Goal: Navigation & Orientation: Find specific page/section

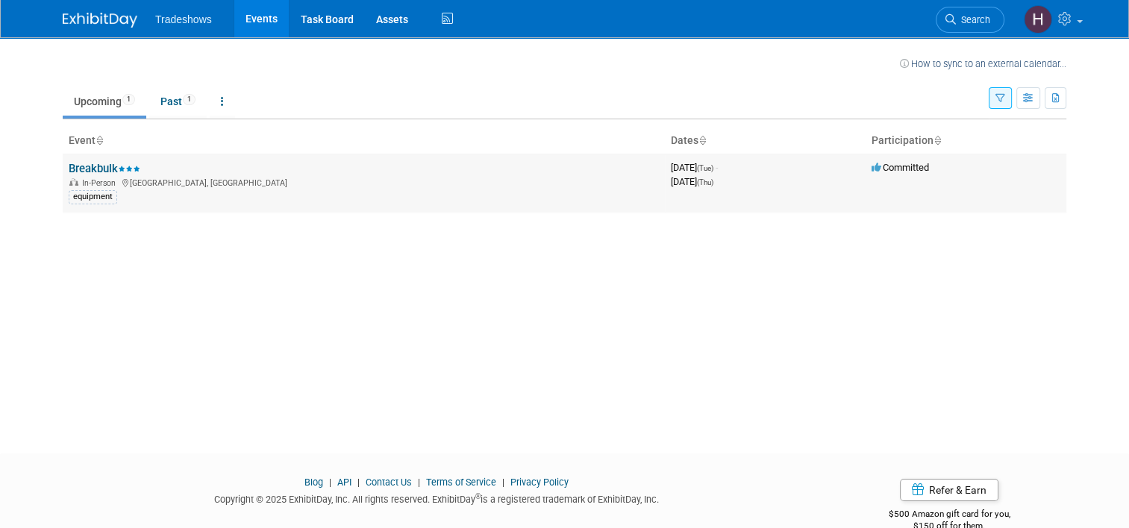
click at [752, 190] on td "3968179200 September 30, 2025 (Tue) - October 02, 2025 (Thu)" at bounding box center [765, 183] width 201 height 58
click at [172, 103] on link "Past 1" at bounding box center [177, 101] width 57 height 28
click at [88, 107] on link "Upcoming 1" at bounding box center [105, 101] width 84 height 28
click at [483, 179] on div "In-Person [GEOGRAPHIC_DATA], [GEOGRAPHIC_DATA]" at bounding box center [364, 182] width 590 height 12
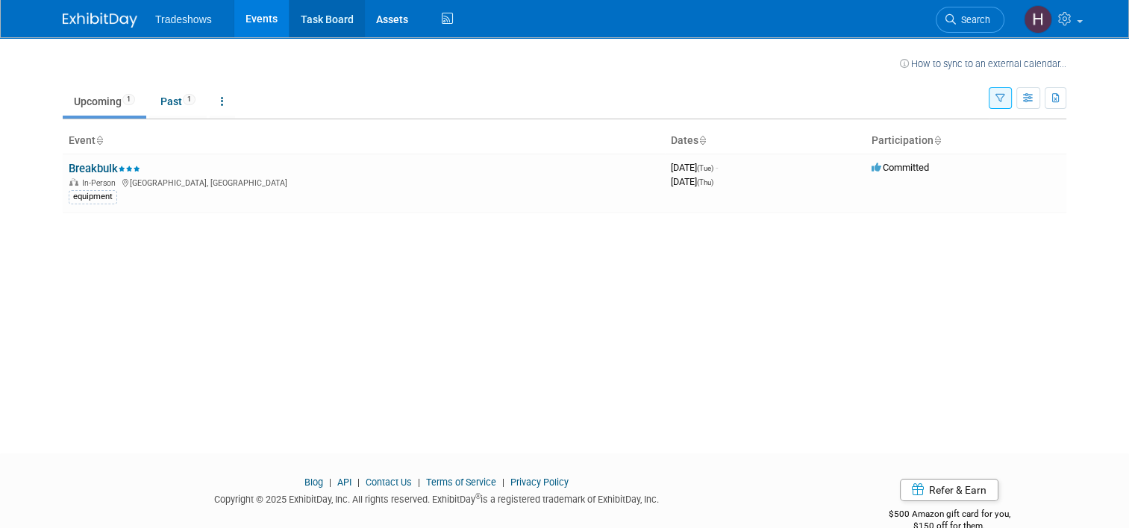
click at [300, 24] on link "Task Board" at bounding box center [326, 18] width 75 height 37
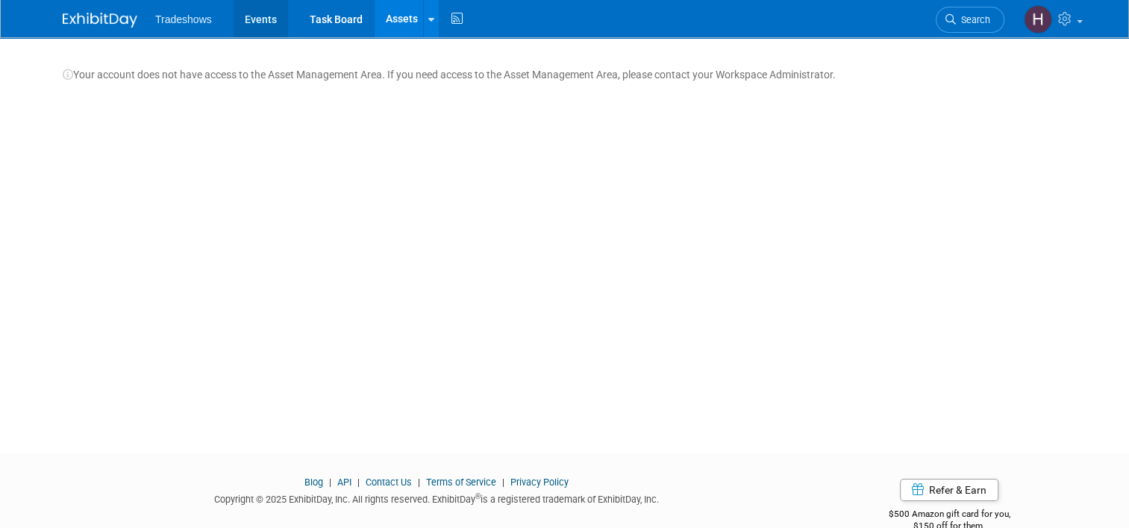
click at [253, 14] on link "Events" at bounding box center [260, 18] width 54 height 37
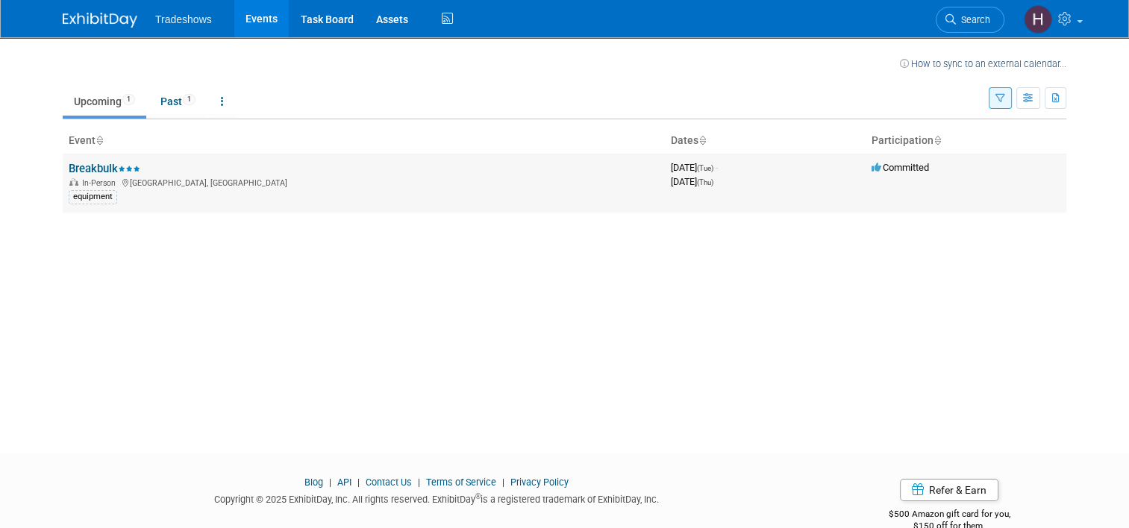
click at [87, 164] on link "Breakbulk" at bounding box center [105, 168] width 72 height 13
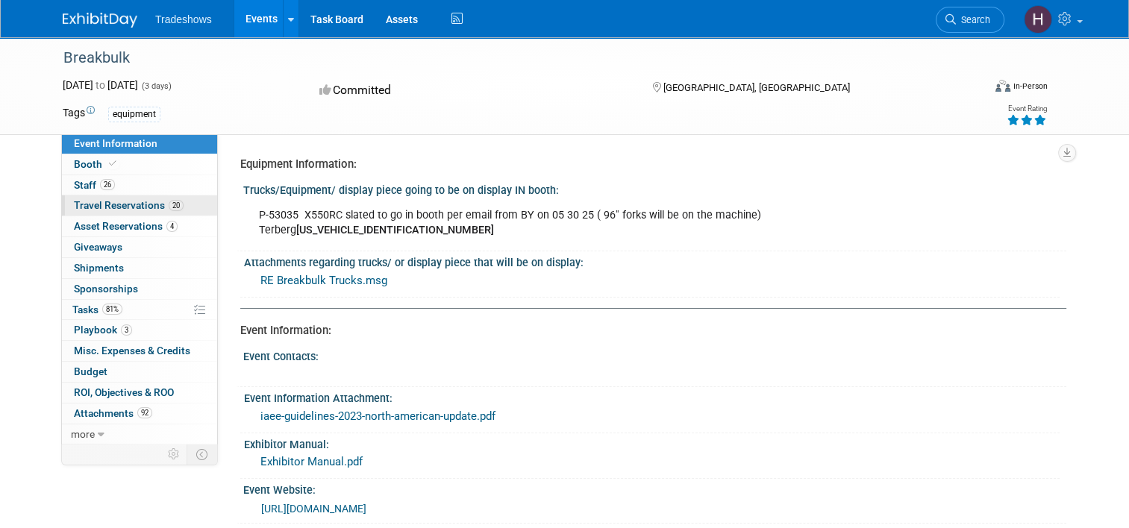
click at [137, 207] on span "Travel Reservations 20" at bounding box center [129, 205] width 110 height 12
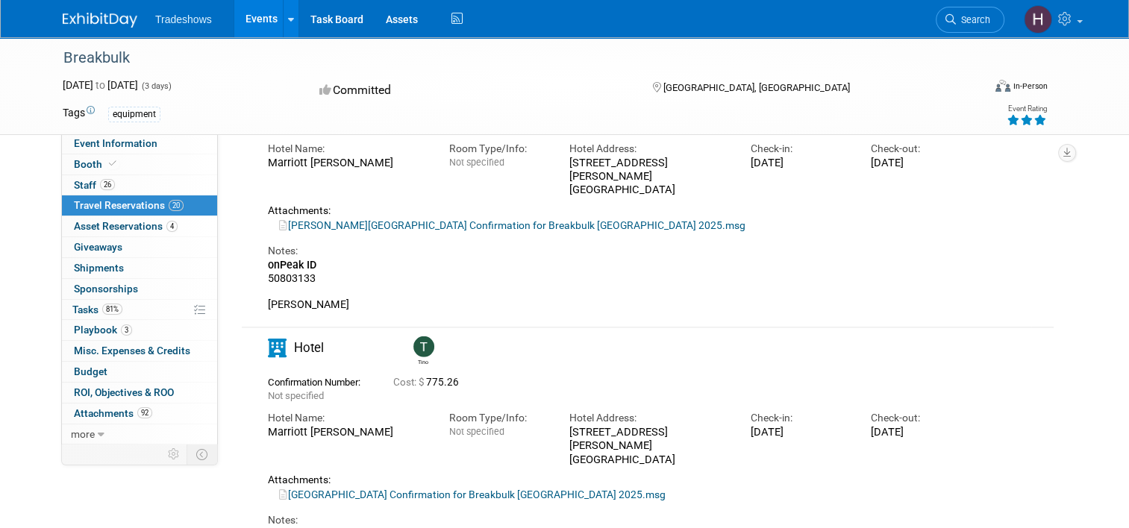
scroll to position [4284, 0]
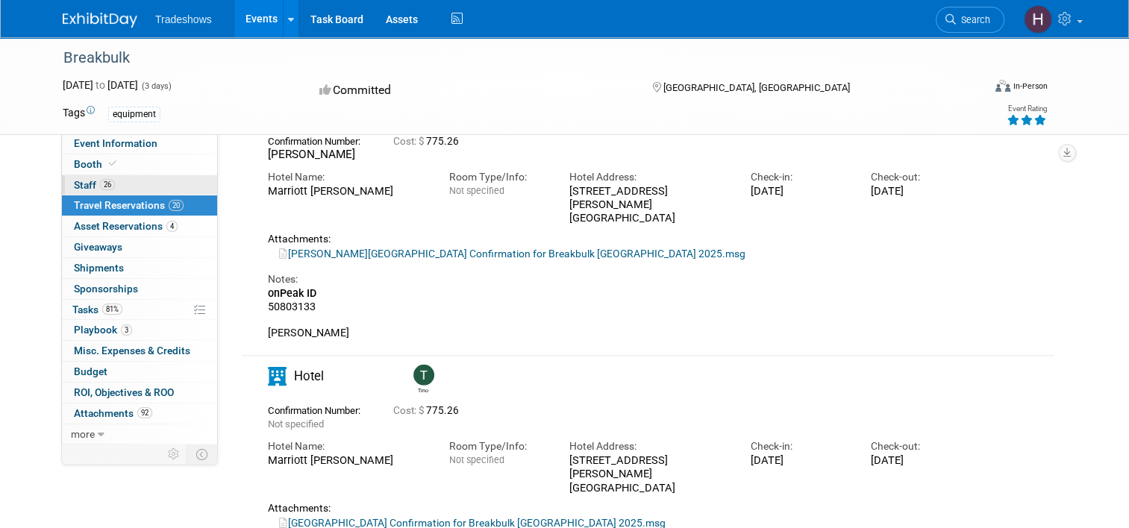
click at [74, 179] on span "Staff 26" at bounding box center [94, 185] width 41 height 12
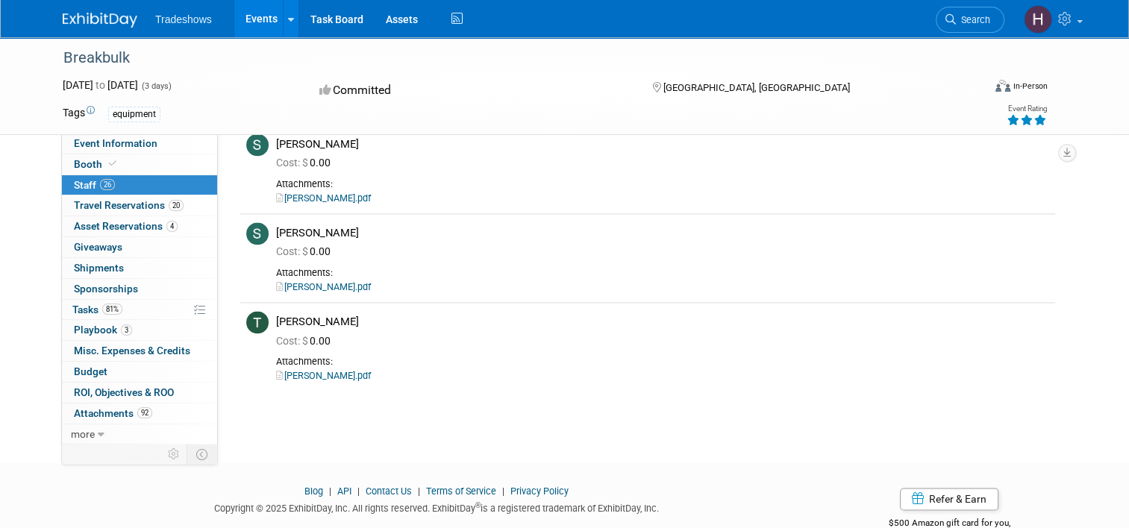
scroll to position [2210, 0]
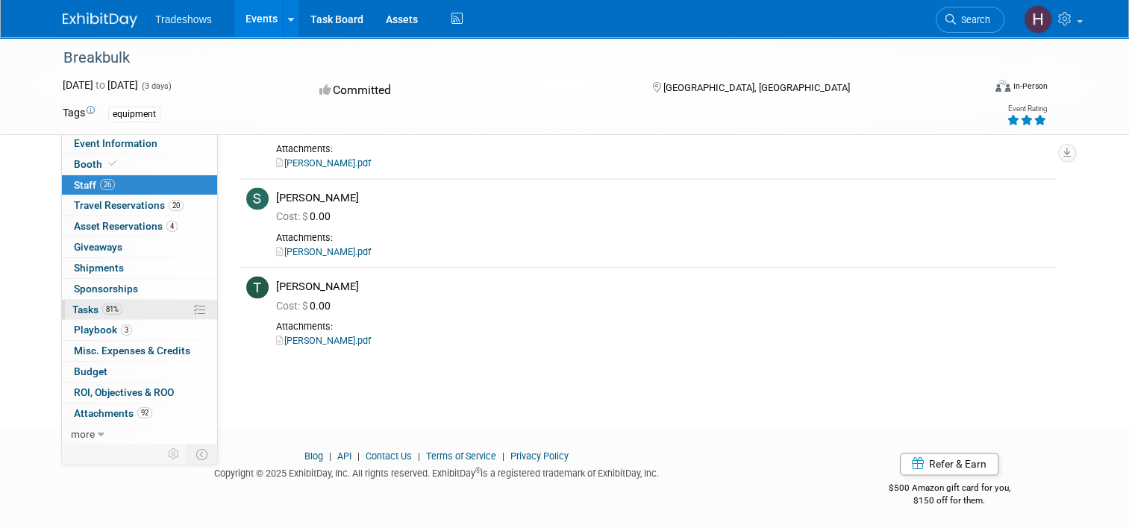
click at [75, 306] on span "Tasks 81%" at bounding box center [97, 310] width 50 height 12
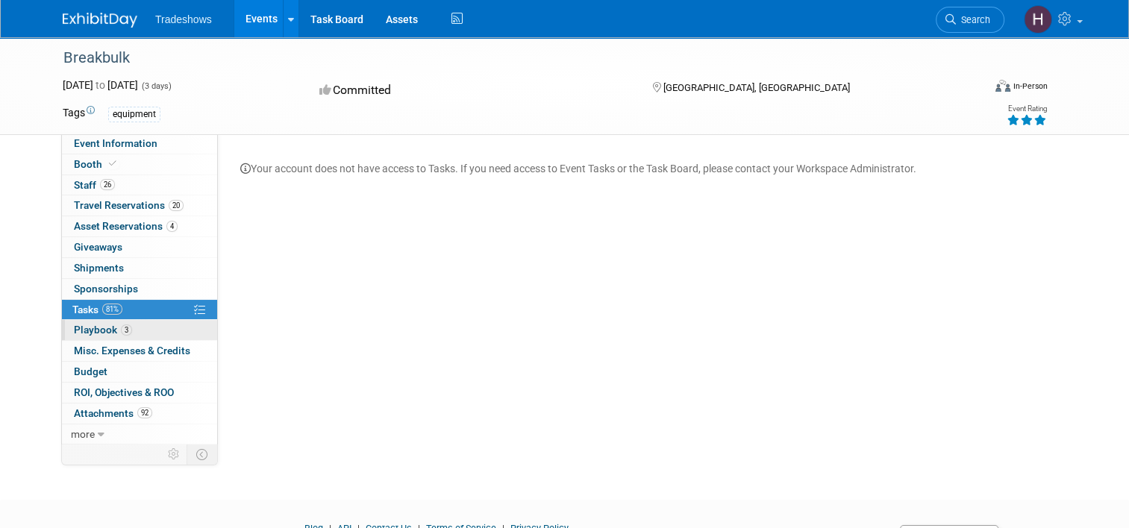
click at [74, 329] on span "Playbook 3" at bounding box center [103, 330] width 58 height 12
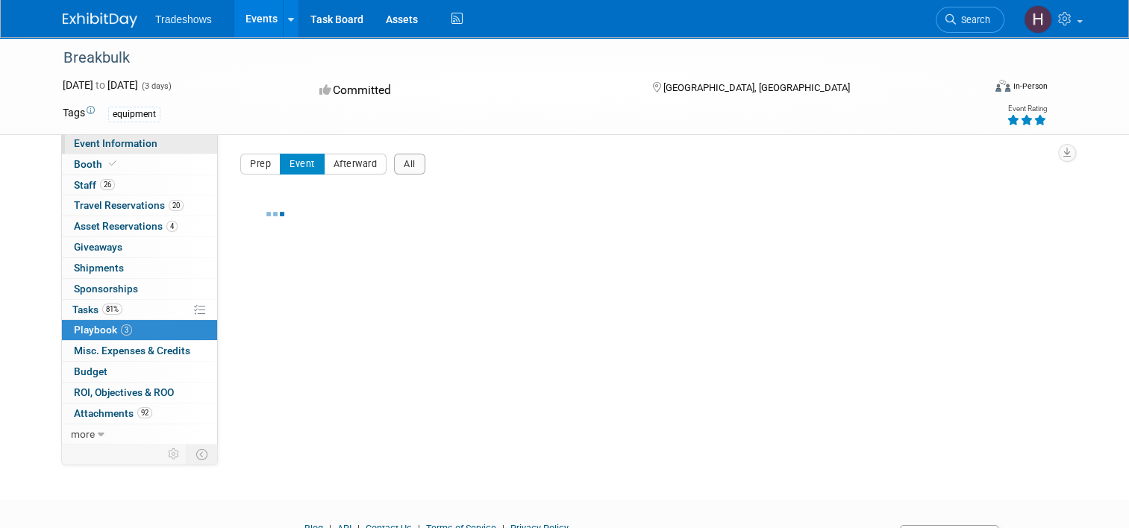
click at [134, 148] on span "Event Information" at bounding box center [116, 143] width 84 height 12
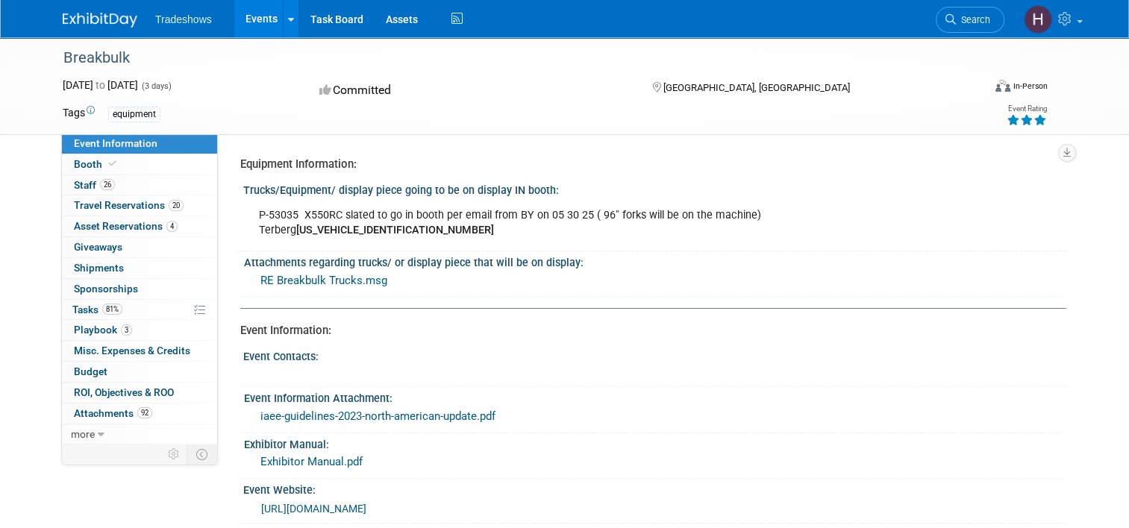
click at [343, 98] on div "Committed" at bounding box center [471, 91] width 313 height 26
click at [319, 89] on icon at bounding box center [325, 90] width 13 height 12
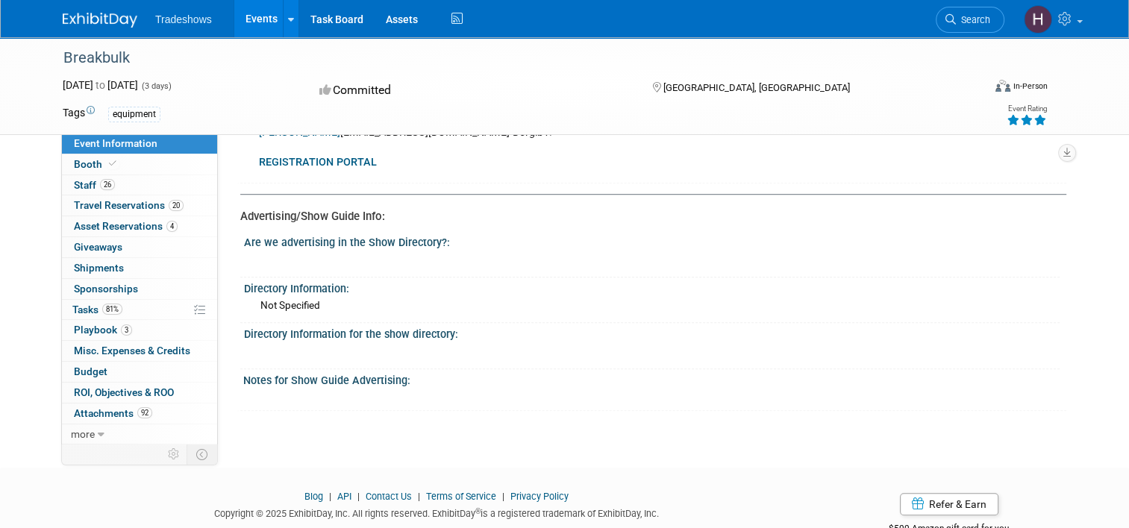
scroll to position [1026, 0]
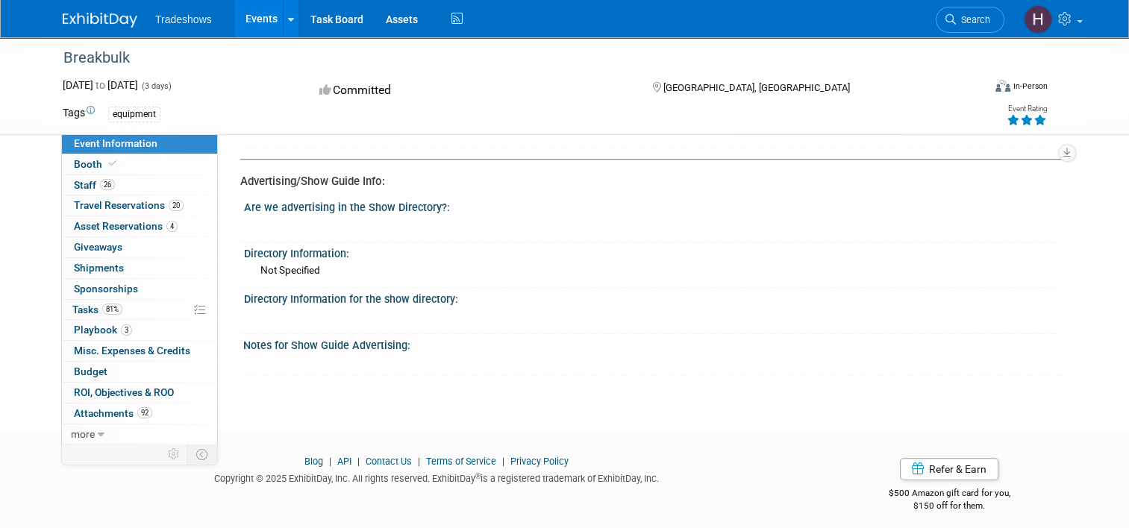
click at [259, 22] on link "Events" at bounding box center [261, 18] width 54 height 37
